Goal: Check status

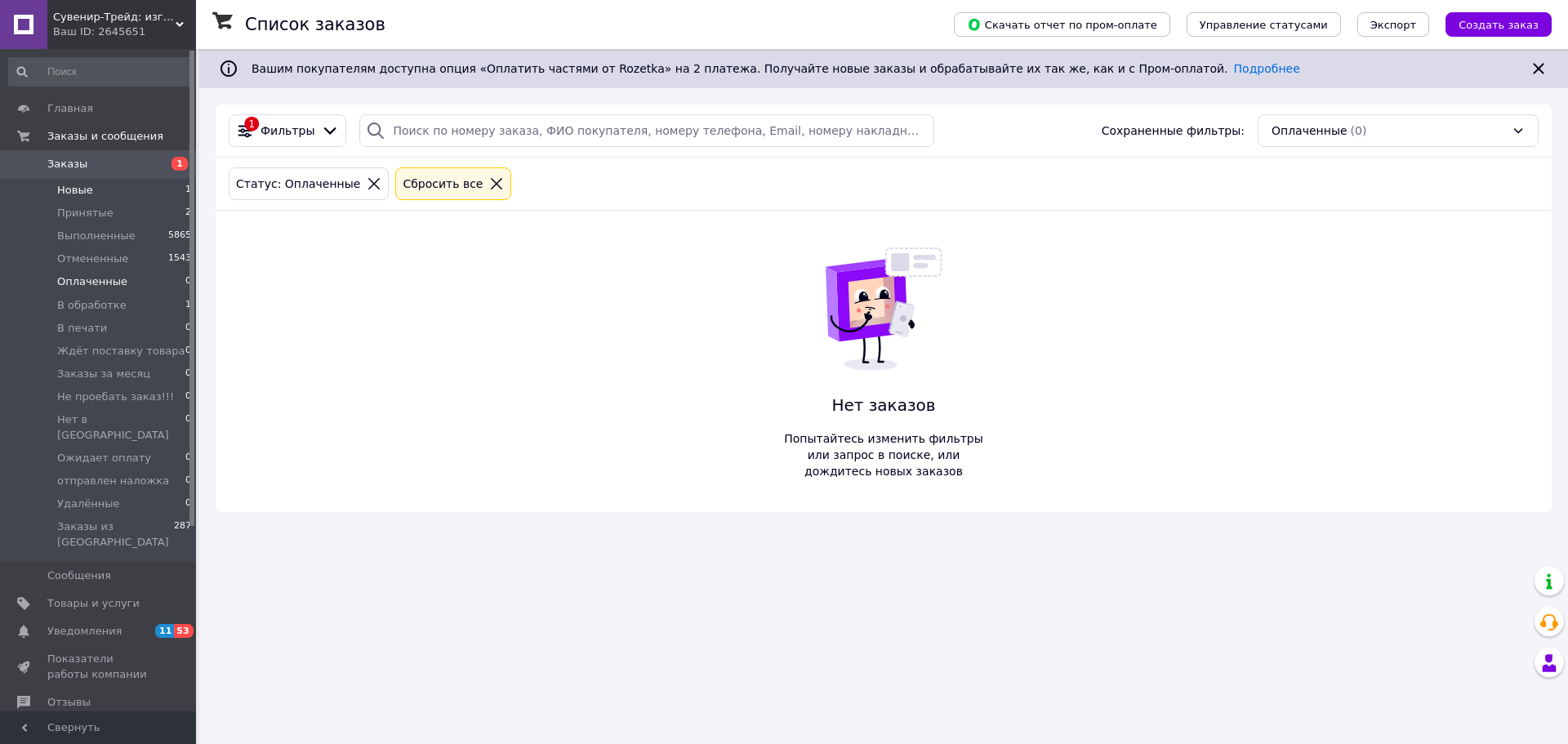
click at [113, 193] on li "Новые 1" at bounding box center [100, 190] width 201 height 23
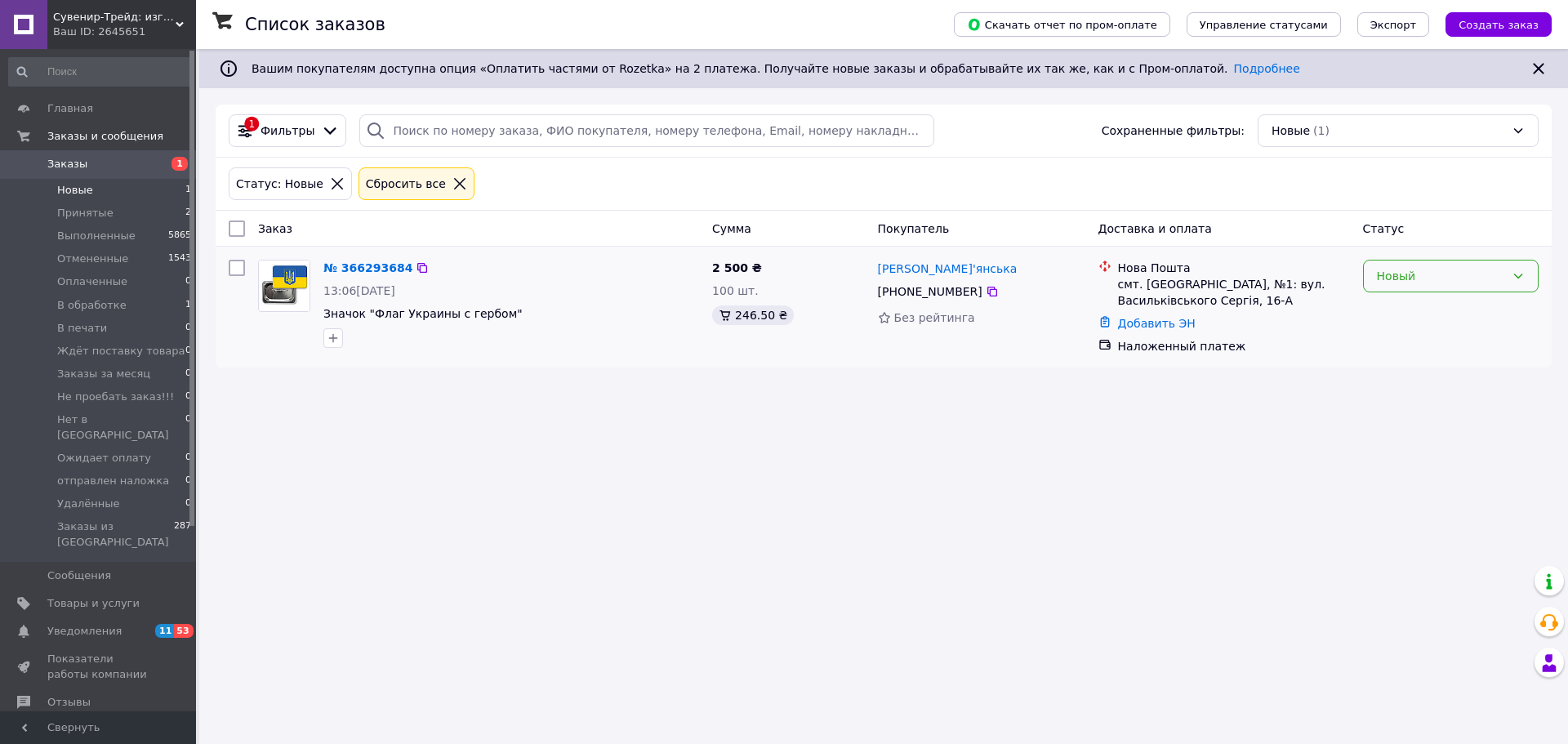
click at [1378, 281] on div "Новый" at bounding box center [1440, 276] width 128 height 18
click at [1382, 316] on li "Принят" at bounding box center [1450, 312] width 174 height 30
